Goal: Book appointment/travel/reservation

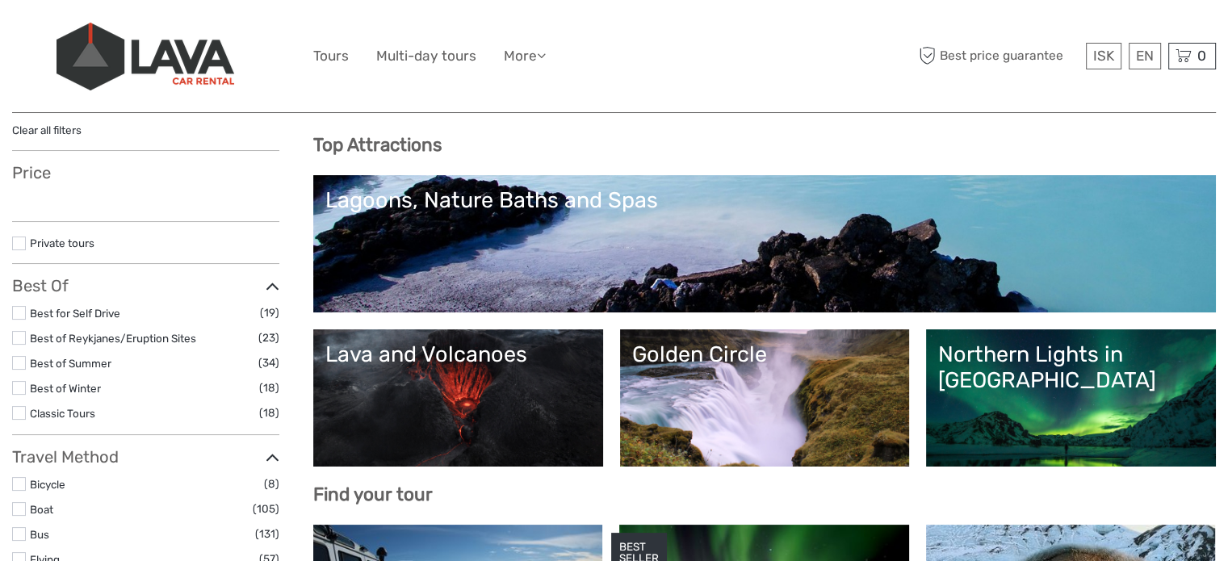
scroll to position [142, 0]
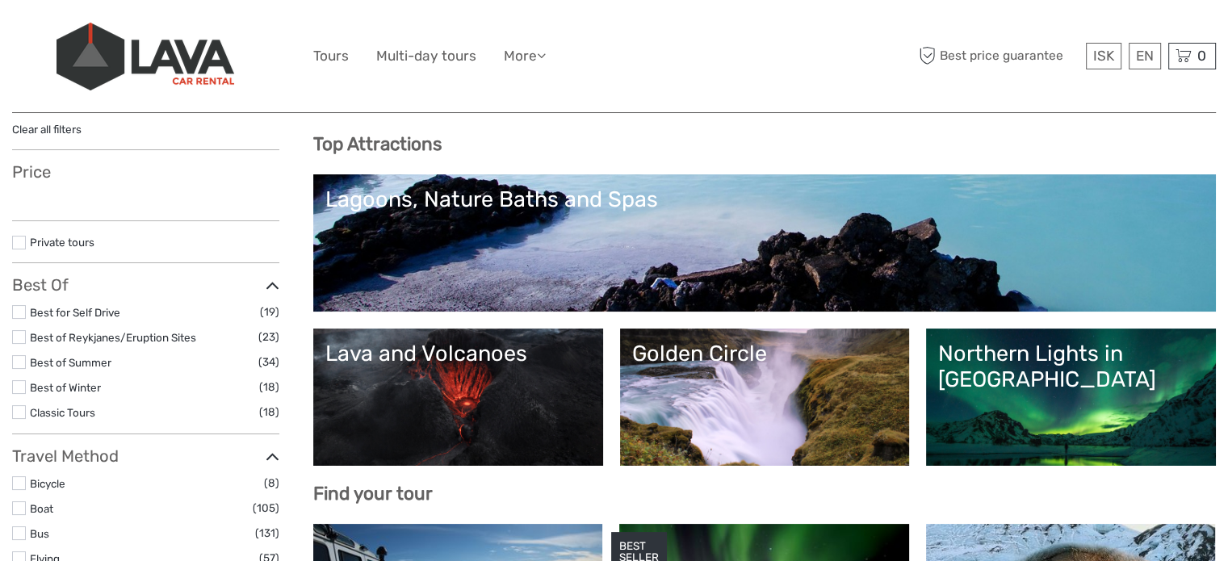
select select
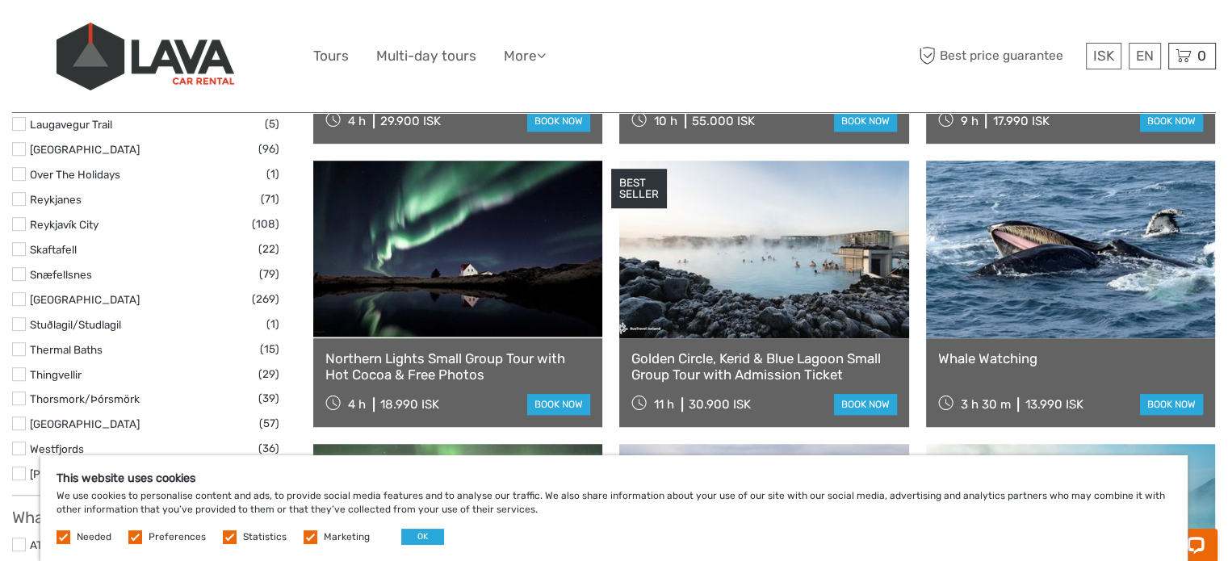
scroll to position [1066, 0]
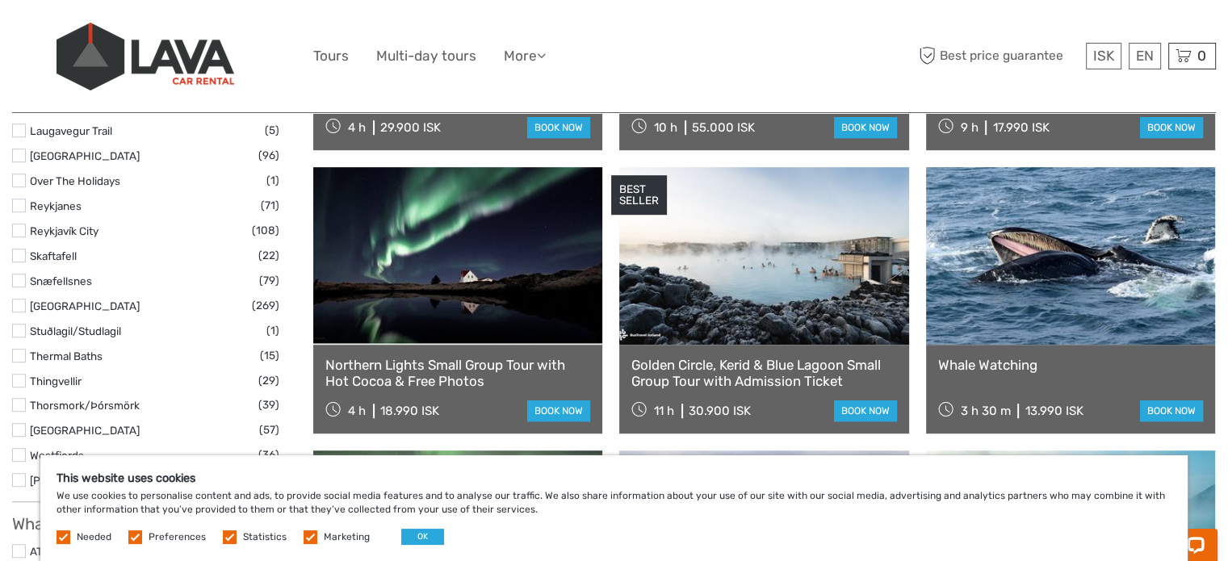
click at [1033, 309] on link at bounding box center [1070, 256] width 289 height 178
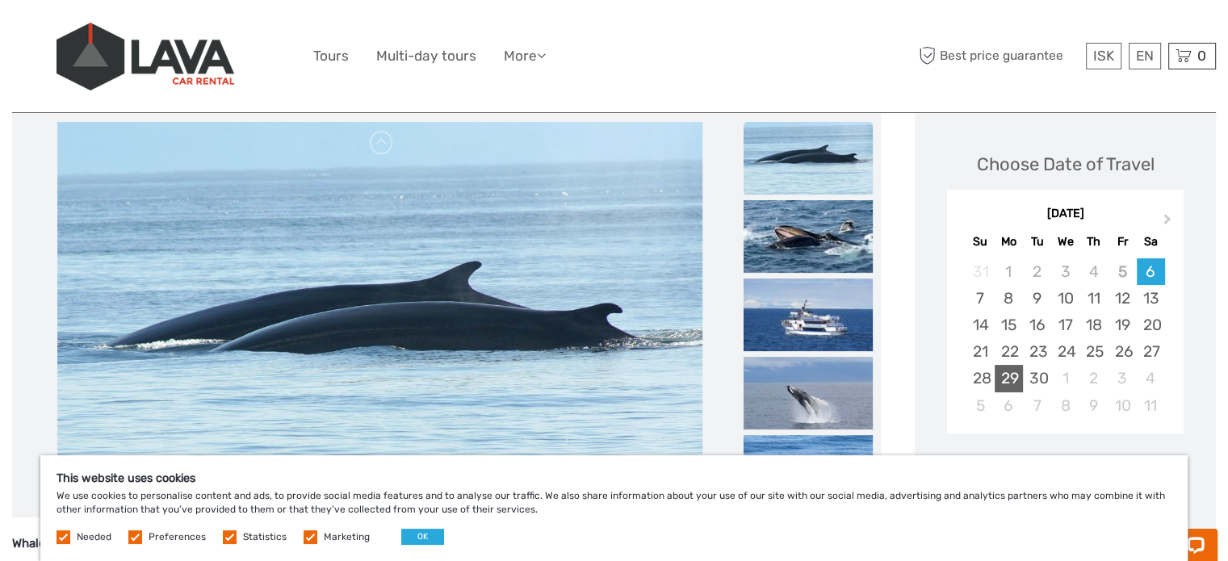
click at [1020, 376] on div "29" at bounding box center [1009, 378] width 28 height 27
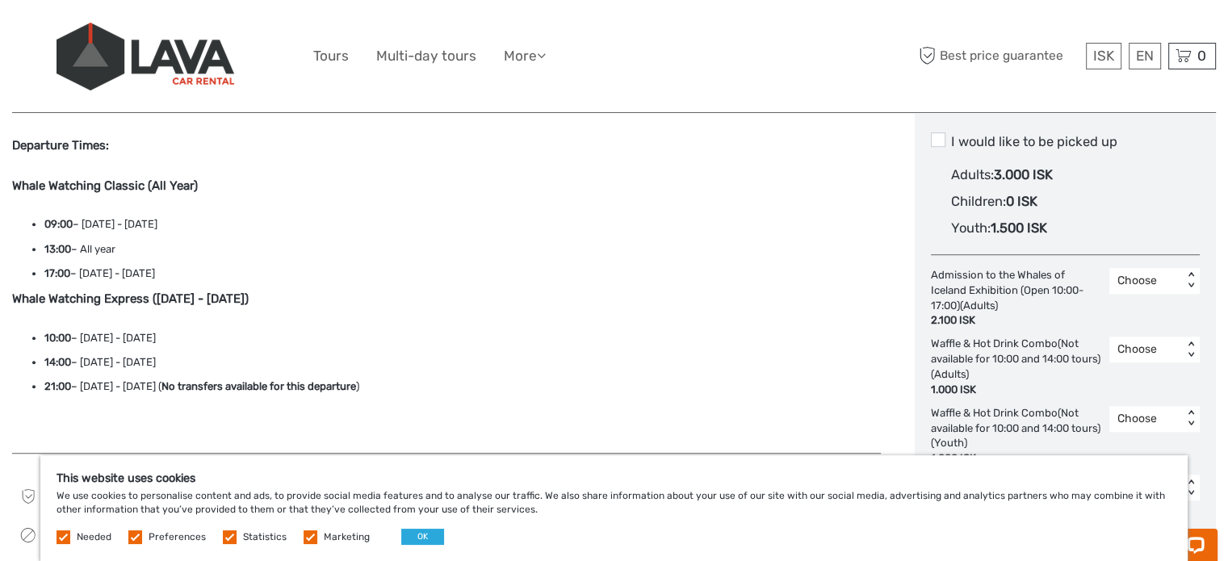
scroll to position [938, 0]
